Goal: Task Accomplishment & Management: Use online tool/utility

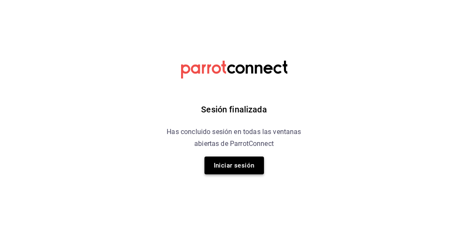
click at [236, 168] on button "Iniciar sesión" at bounding box center [233, 166] width 59 height 18
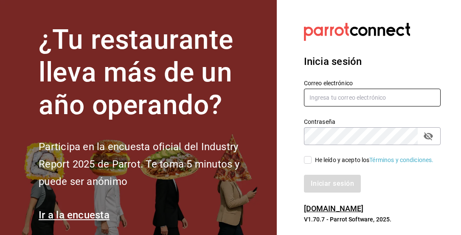
click at [331, 101] on input "text" at bounding box center [372, 98] width 137 height 18
paste input "[EMAIL_ADDRESS][DOMAIN_NAME]"
type input "[EMAIL_ADDRESS][DOMAIN_NAME]"
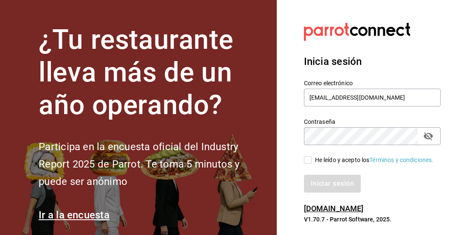
click at [309, 163] on input "He leído y acepto los Términos y condiciones." at bounding box center [308, 160] width 8 height 8
checkbox input "true"
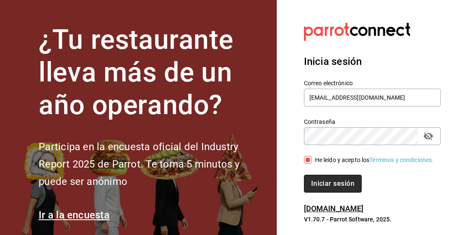
click at [345, 193] on button "Iniciar sesión" at bounding box center [333, 184] width 58 height 18
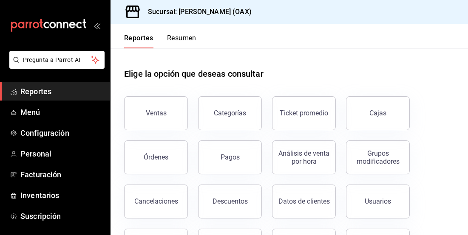
click at [138, 157] on button "Órdenes" at bounding box center [156, 158] width 64 height 34
click at [149, 159] on html "Pregunta a Parrot AI Reportes Menú Configuración Personal Facturación Inventari…" at bounding box center [234, 117] width 468 height 235
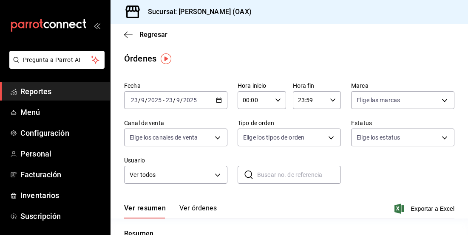
click at [37, 94] on span "Reportes" at bounding box center [61, 91] width 83 height 11
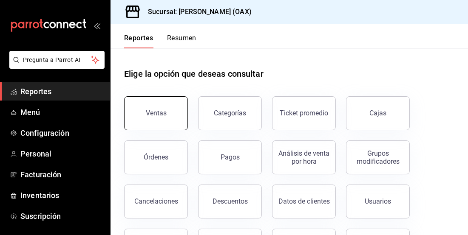
click at [165, 113] on button "Ventas" at bounding box center [156, 113] width 64 height 34
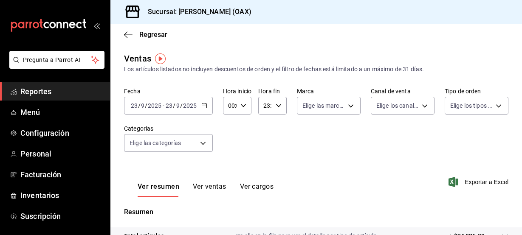
click at [301, 24] on div "Regresar" at bounding box center [315, 35] width 411 height 22
click at [188, 145] on body "Pregunta a Parrot AI Reportes Menú Configuración Personal Facturación Inventari…" at bounding box center [261, 117] width 522 height 235
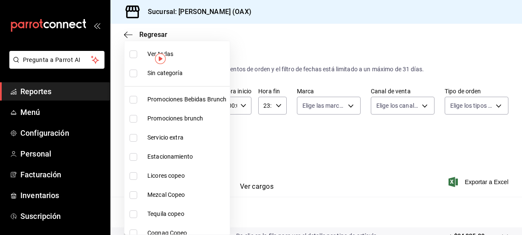
click at [183, 101] on span "Promociones Bebidas Brunch" at bounding box center [186, 99] width 79 height 9
type input "8ed44f33-4397-48eb-a10c-df725be60192"
checkbox input "true"
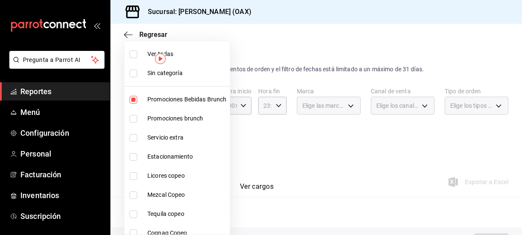
click at [182, 115] on span "Promociones brunch" at bounding box center [186, 118] width 79 height 9
type input "8ed44f33-4397-48eb-a10c-df725be60192,463459c9-37eb-4576-8402-f641077c2631"
checkbox input "true"
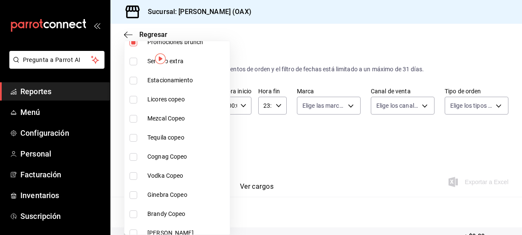
scroll to position [79, 0]
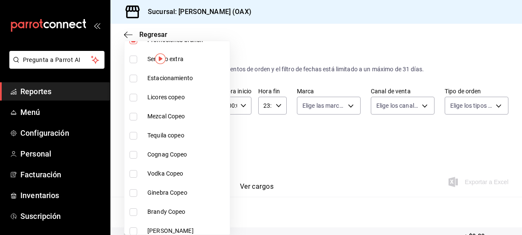
click at [158, 93] on span "Licores copeo" at bounding box center [186, 97] width 79 height 9
type input "8ed44f33-4397-48eb-a10c-df725be60192,463459c9-37eb-4576-8402-f641077c2631,53139…"
checkbox input "true"
click at [160, 118] on span "Mezcal Copeo" at bounding box center [186, 116] width 79 height 9
click at [159, 137] on span "Tequila copeo" at bounding box center [186, 135] width 79 height 9
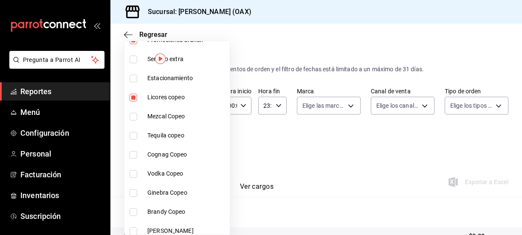
click at [158, 156] on span "Cognag Copeo" at bounding box center [186, 154] width 79 height 9
click at [155, 169] on span "Vodka Copeo" at bounding box center [186, 173] width 79 height 9
click at [150, 196] on span "Ginebra Copeo" at bounding box center [186, 193] width 79 height 9
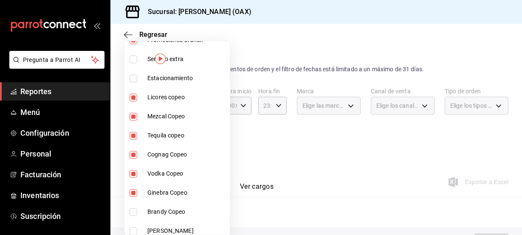
type input "8ed44f33-4397-48eb-a10c-df725be60192,463459c9-37eb-4576-8402-f641077c2631,53139…"
checkbox input "true"
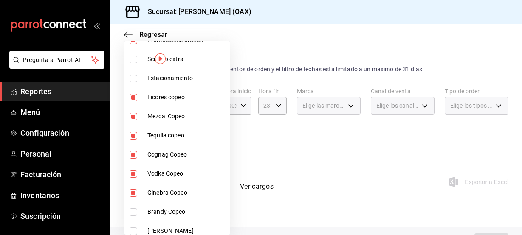
checkbox input "true"
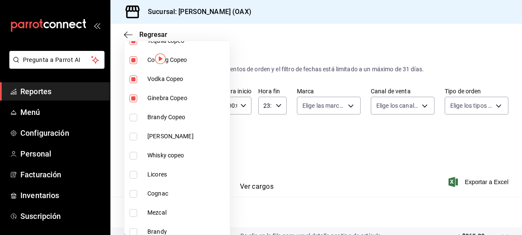
scroll to position [199, 0]
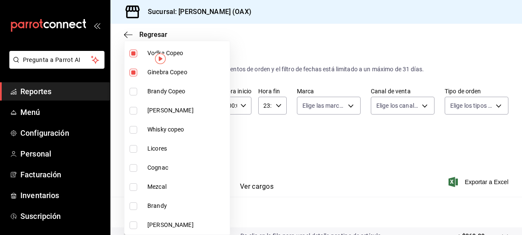
click at [173, 87] on span "Brandy Copeo" at bounding box center [186, 91] width 79 height 9
type input "8ed44f33-4397-48eb-a10c-df725be60192,463459c9-37eb-4576-8402-f641077c2631,53139…"
checkbox input "true"
click at [168, 110] on span "Ron copeo" at bounding box center [186, 110] width 79 height 9
type input "8ed44f33-4397-48eb-a10c-df725be60192,463459c9-37eb-4576-8402-f641077c2631,53139…"
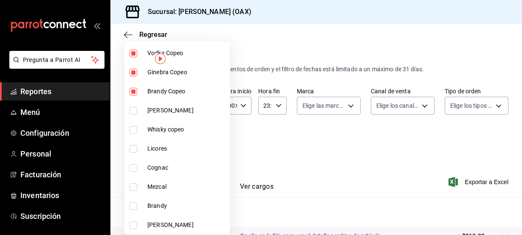
checkbox input "true"
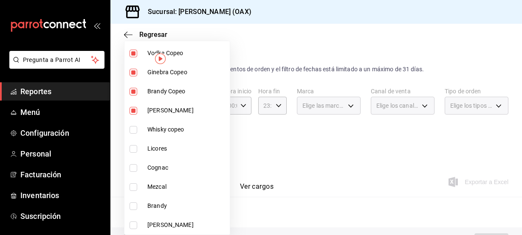
click at [166, 135] on li "Whisky copeo" at bounding box center [176, 129] width 105 height 19
click at [160, 148] on span "Licores" at bounding box center [186, 148] width 79 height 9
type input "8ed44f33-4397-48eb-a10c-df725be60192,463459c9-37eb-4576-8402-f641077c2631,53139…"
checkbox input "true"
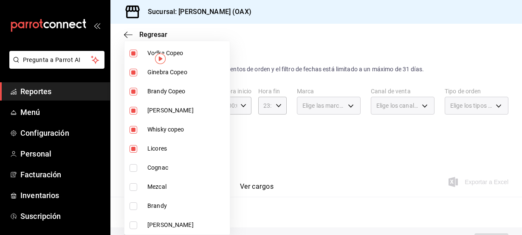
click at [158, 167] on span "Cognac" at bounding box center [186, 167] width 79 height 9
click at [157, 185] on span "Mezcal" at bounding box center [186, 187] width 79 height 9
click at [154, 208] on span "Brandy" at bounding box center [186, 206] width 79 height 9
type input "8ed44f33-4397-48eb-a10c-df725be60192,463459c9-37eb-4576-8402-f641077c2631,53139…"
checkbox input "true"
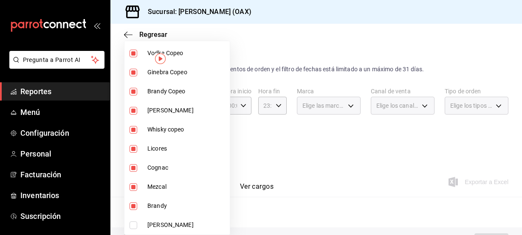
checkbox input "true"
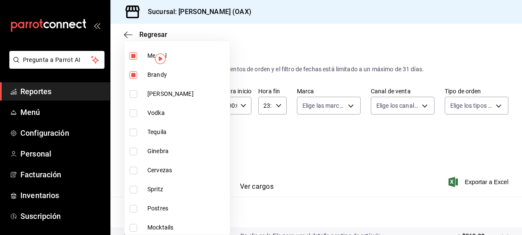
scroll to position [334, 0]
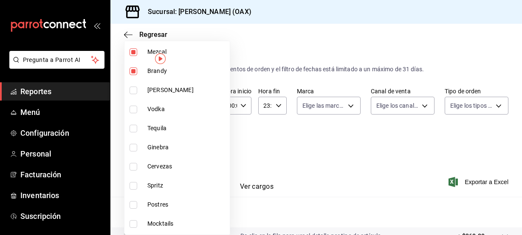
click at [150, 86] on span "Ron" at bounding box center [186, 90] width 79 height 9
type input "8ed44f33-4397-48eb-a10c-df725be60192,463459c9-37eb-4576-8402-f641077c2631,53139…"
checkbox input "true"
click at [156, 105] on span "Vodka" at bounding box center [186, 109] width 79 height 9
type input "8ed44f33-4397-48eb-a10c-df725be60192,463459c9-37eb-4576-8402-f641077c2631,53139…"
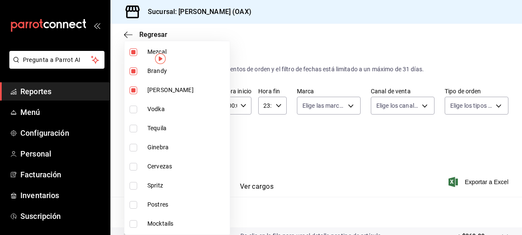
checkbox input "true"
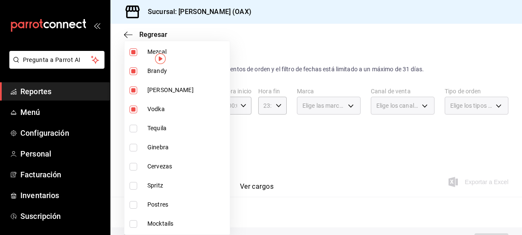
click at [163, 129] on span "Tequila" at bounding box center [186, 128] width 79 height 9
click at [164, 149] on span "Ginebra" at bounding box center [186, 147] width 79 height 9
type input "8ed44f33-4397-48eb-a10c-df725be60192,463459c9-37eb-4576-8402-f641077c2631,53139…"
checkbox input "true"
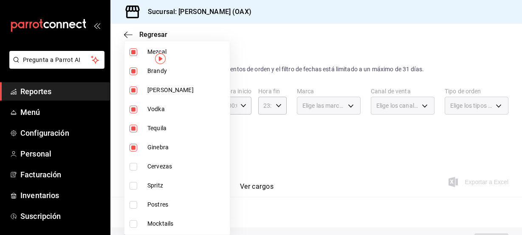
click at [164, 162] on span "Cervezas" at bounding box center [186, 166] width 79 height 9
click at [161, 191] on li "Spritz" at bounding box center [176, 185] width 105 height 19
type input "8ed44f33-4397-48eb-a10c-df725be60192,463459c9-37eb-4576-8402-f641077c2631,53139…"
checkbox input "true"
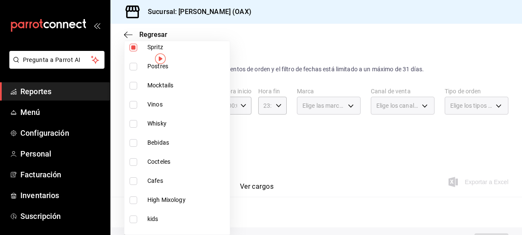
scroll to position [462, 0]
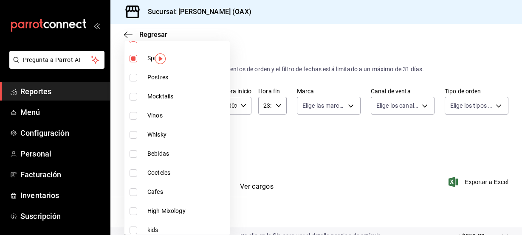
click at [157, 79] on span "Postres" at bounding box center [186, 77] width 79 height 9
type input "8ed44f33-4397-48eb-a10c-df725be60192,463459c9-37eb-4576-8402-f641077c2631,53139…"
checkbox input "true"
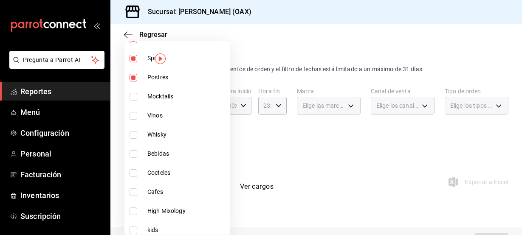
click at [157, 79] on span "Postres" at bounding box center [186, 77] width 79 height 9
type input "8ed44f33-4397-48eb-a10c-df725be60192,463459c9-37eb-4576-8402-f641077c2631,53139…"
checkbox input "false"
click at [158, 99] on span "Mocktails" at bounding box center [186, 96] width 79 height 9
type input "8ed44f33-4397-48eb-a10c-df725be60192,463459c9-37eb-4576-8402-f641077c2631,53139…"
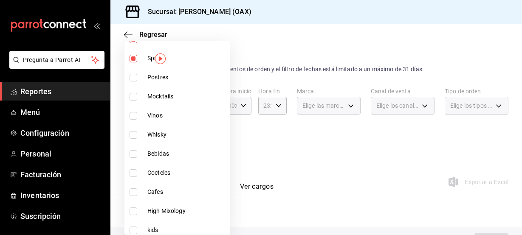
checkbox input "true"
click at [155, 121] on li "Vinos" at bounding box center [176, 115] width 105 height 19
click at [156, 135] on span "Whisky" at bounding box center [186, 134] width 79 height 9
type input "8ed44f33-4397-48eb-a10c-df725be60192,463459c9-37eb-4576-8402-f641077c2631,53139…"
checkbox input "true"
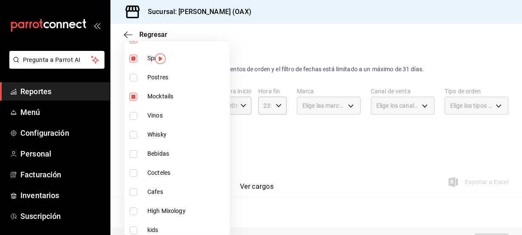
checkbox input "true"
drag, startPoint x: 159, startPoint y: 156, endPoint x: 157, endPoint y: 198, distance: 42.1
click at [159, 156] on span "Bebidas" at bounding box center [186, 153] width 79 height 9
click at [161, 173] on span "Cocteles" at bounding box center [186, 173] width 79 height 9
type input "8ed44f33-4397-48eb-a10c-df725be60192,463459c9-37eb-4576-8402-f641077c2631,53139…"
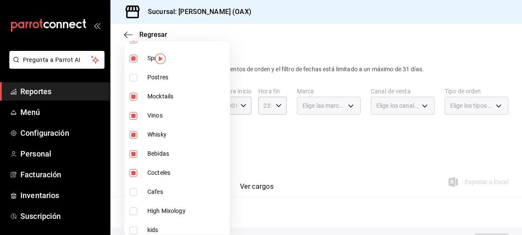
checkbox input "true"
drag, startPoint x: 157, startPoint y: 198, endPoint x: 162, endPoint y: 215, distance: 17.2
click at [157, 198] on li "Cafes" at bounding box center [176, 192] width 105 height 19
click at [162, 215] on span "High Mixology" at bounding box center [186, 211] width 79 height 9
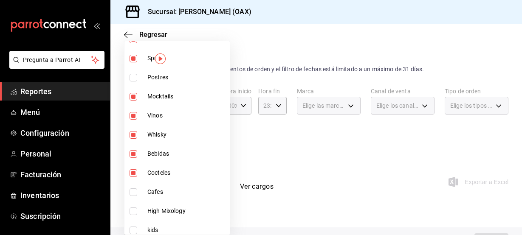
type input "8ed44f33-4397-48eb-a10c-df725be60192,463459c9-37eb-4576-8402-f641077c2631,53139…"
checkbox input "true"
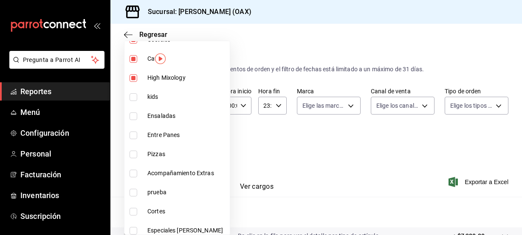
scroll to position [639, 0]
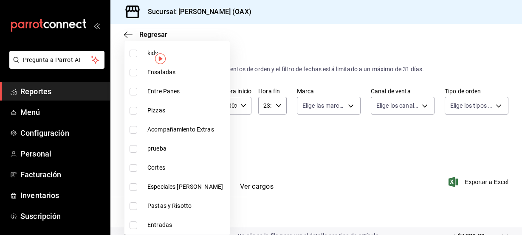
click at [287, 164] on div at bounding box center [261, 117] width 522 height 235
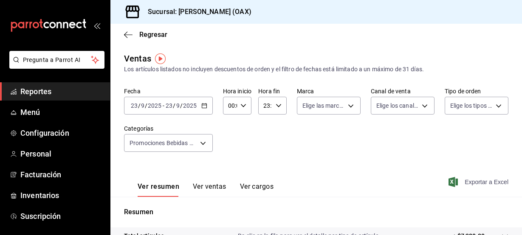
click at [460, 181] on span "Exportar a Excel" at bounding box center [479, 182] width 58 height 10
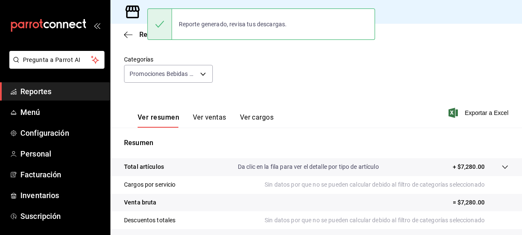
scroll to position [71, 0]
